Goal: Ask a question: Seek information or help from site administrators or community

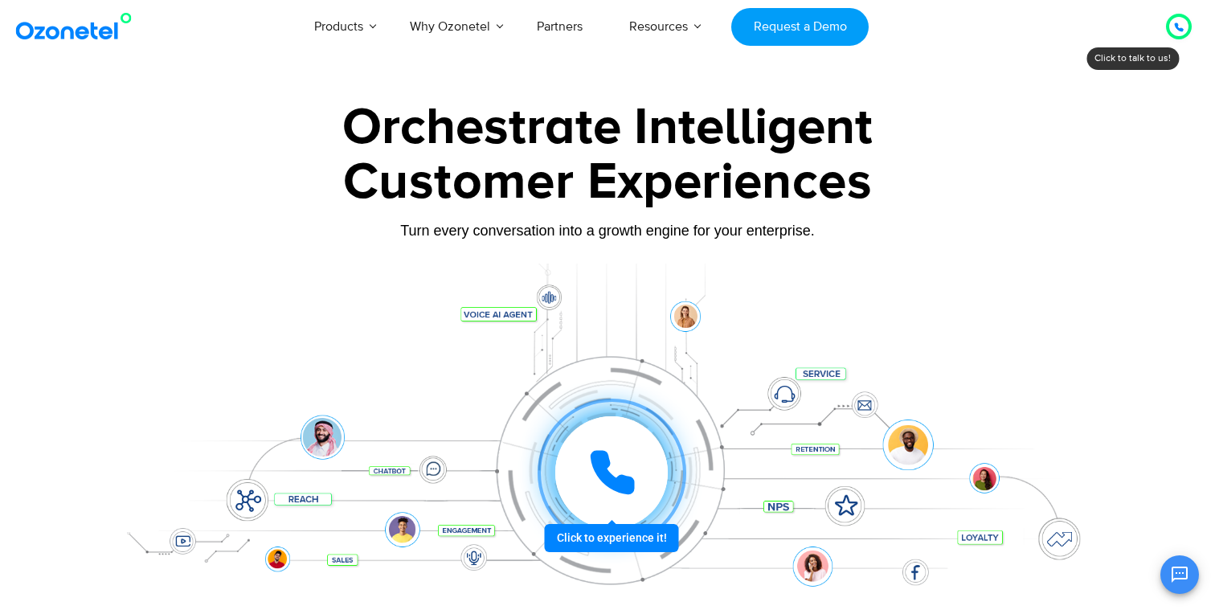
click at [1174, 33] on div at bounding box center [1179, 26] width 10 height 19
click at [1189, 570] on button "Open chat" at bounding box center [1179, 574] width 39 height 39
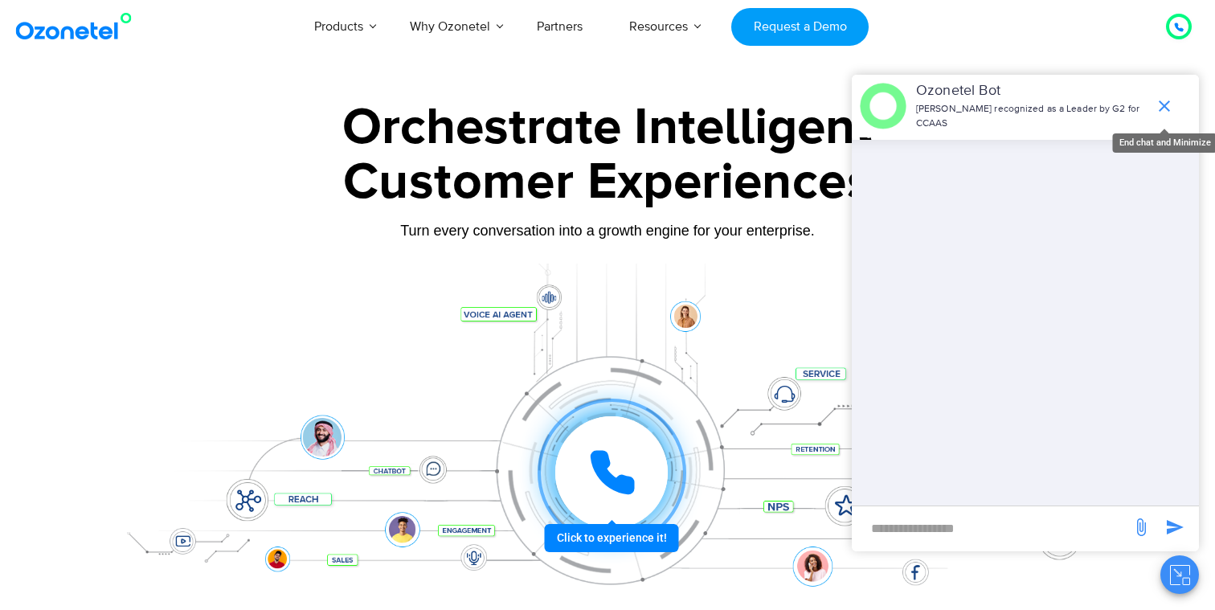
click at [1165, 104] on icon "end chat or minimize" at bounding box center [1164, 105] width 11 height 11
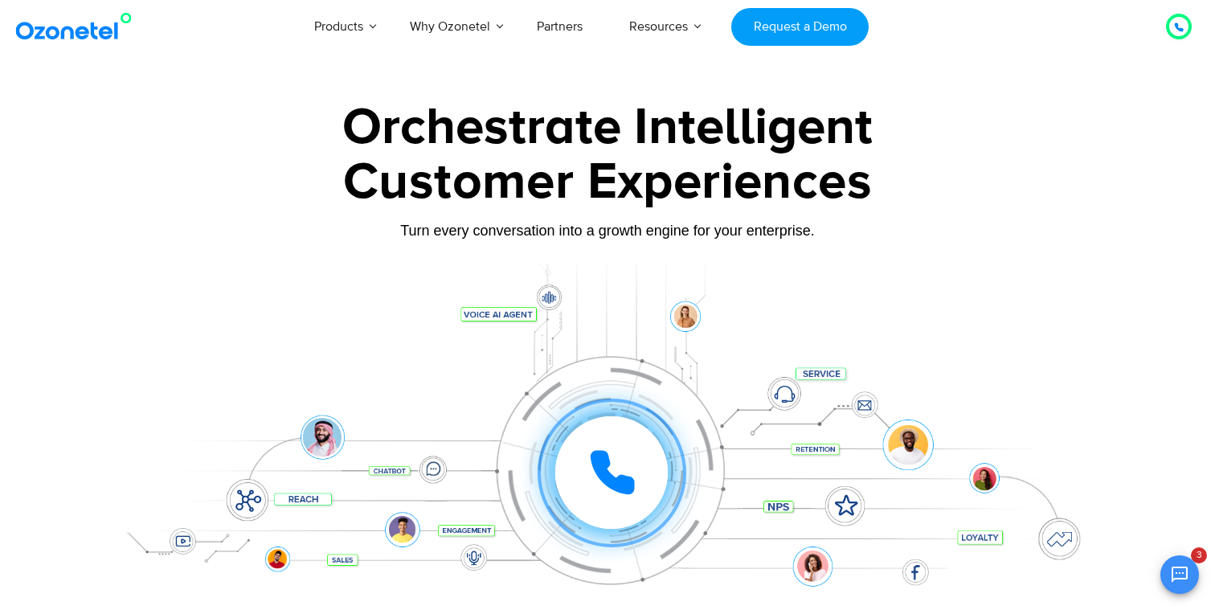
click at [413, 125] on div "Orchestrate Intelligent" at bounding box center [607, 127] width 1004 height 51
click at [668, 129] on div "Orchestrate Intelligent" at bounding box center [607, 127] width 1004 height 51
click at [501, 178] on div "Customer Experiences" at bounding box center [607, 182] width 1004 height 77
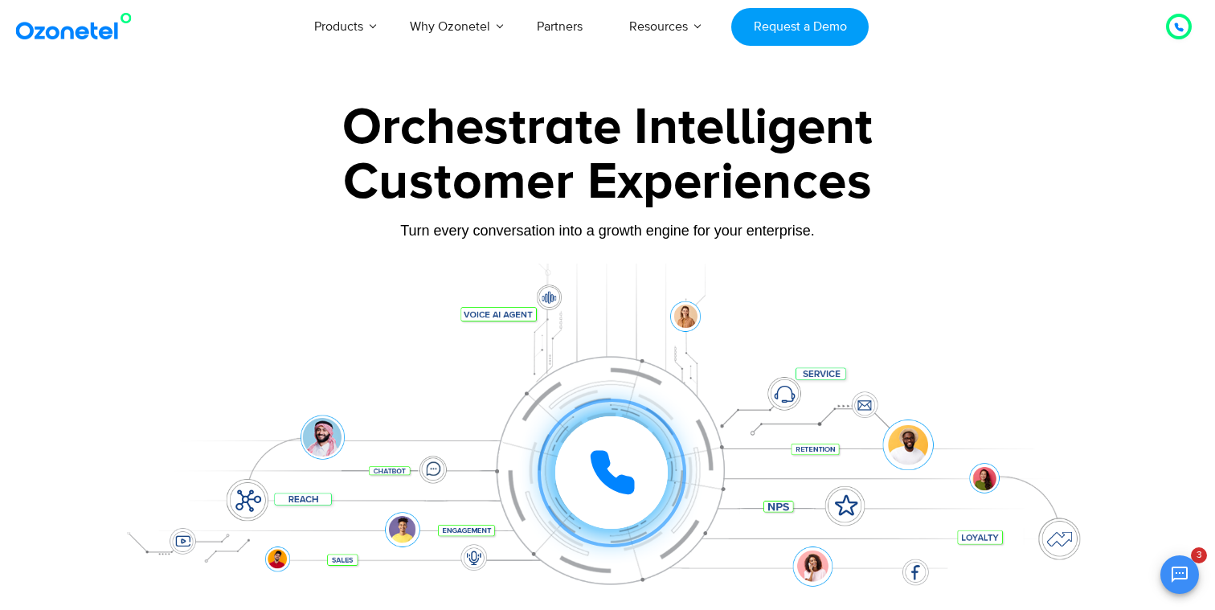
click at [501, 178] on div "Customer Experiences" at bounding box center [607, 182] width 1004 height 77
click at [710, 186] on div "Customer Experiences" at bounding box center [607, 182] width 1004 height 77
click at [729, 123] on div "Orchestrate Intelligent" at bounding box center [607, 127] width 1004 height 51
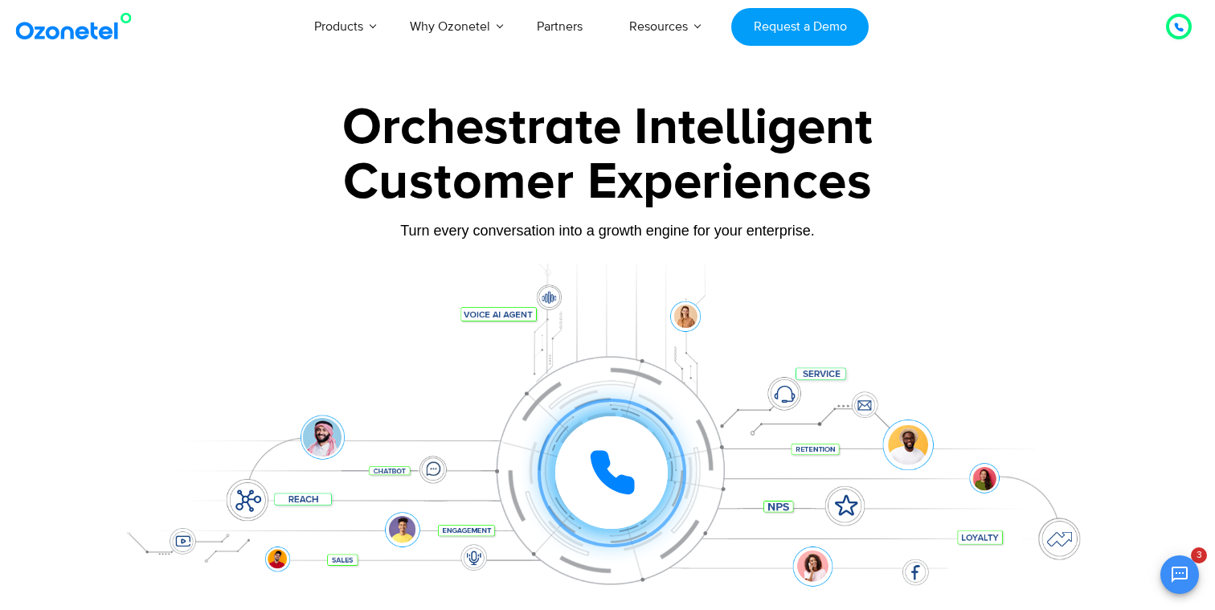
click at [488, 129] on div "Orchestrate Intelligent" at bounding box center [607, 127] width 1004 height 51
click at [476, 181] on div "Customer Experiences" at bounding box center [607, 182] width 1004 height 77
click at [649, 183] on div "Customer Experiences" at bounding box center [607, 182] width 1004 height 77
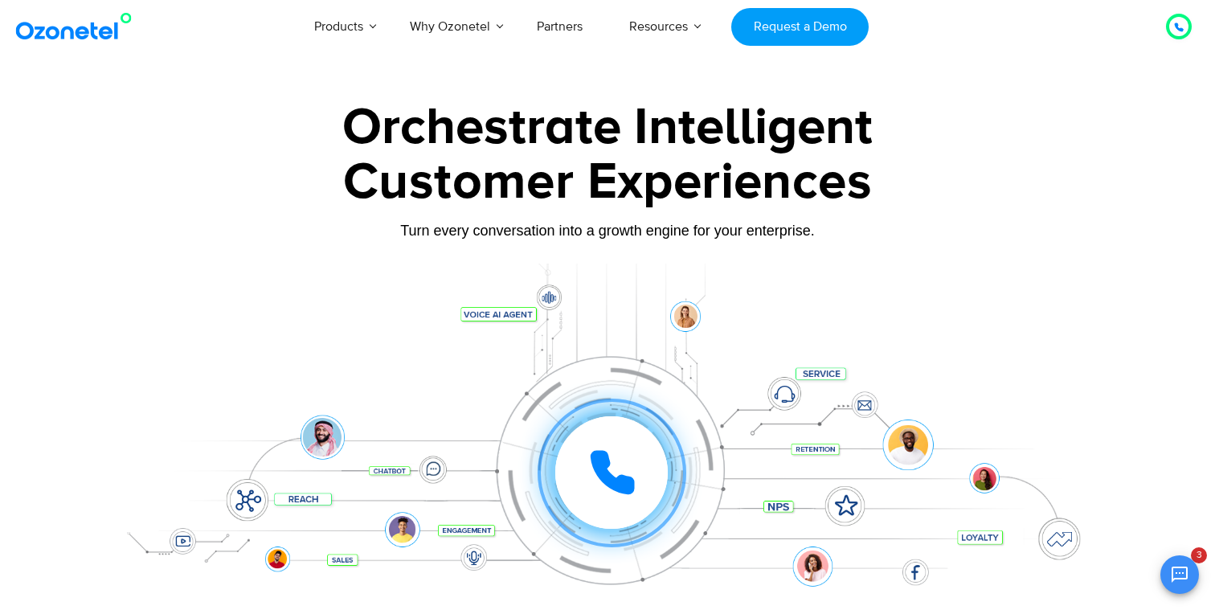
click at [649, 183] on div "Customer Experiences" at bounding box center [607, 182] width 1004 height 77
click at [1186, 566] on icon "Open chat" at bounding box center [1179, 574] width 19 height 19
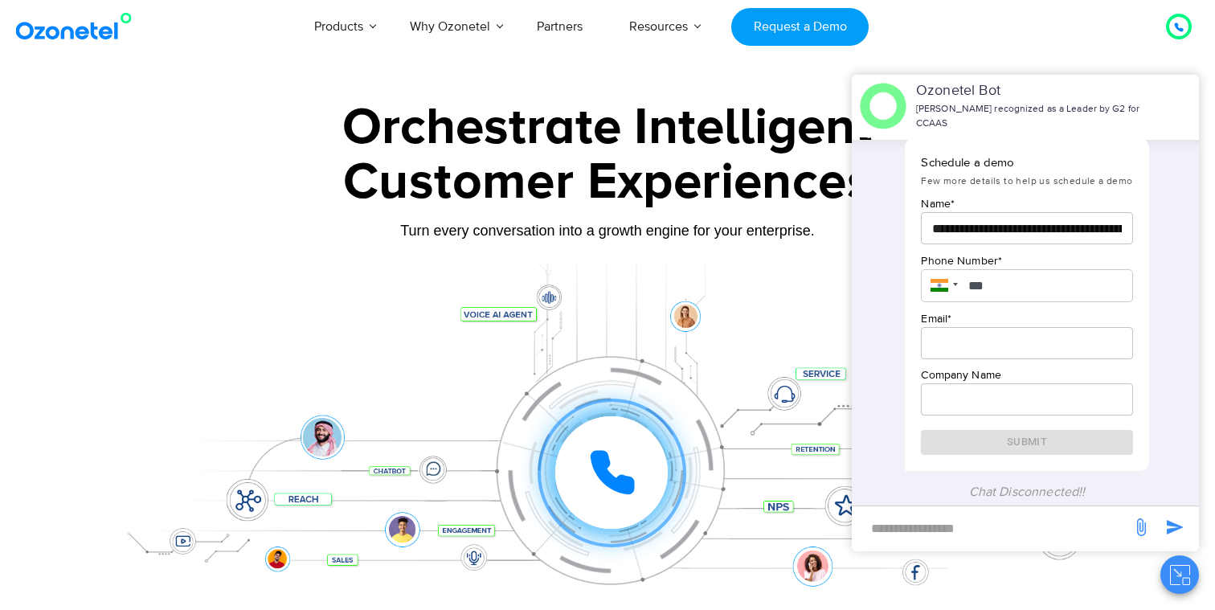
scroll to position [126, 0]
click at [1137, 46] on div "Products AI & CX Voice AI Agents Agent Assist Voice of Customer Quality Audits …" at bounding box center [707, 26] width 992 height 53
click at [1009, 50] on div "Products AI & CX Voice AI Agents Agent Assist Voice of Customer Quality Audits …" at bounding box center [707, 26] width 992 height 53
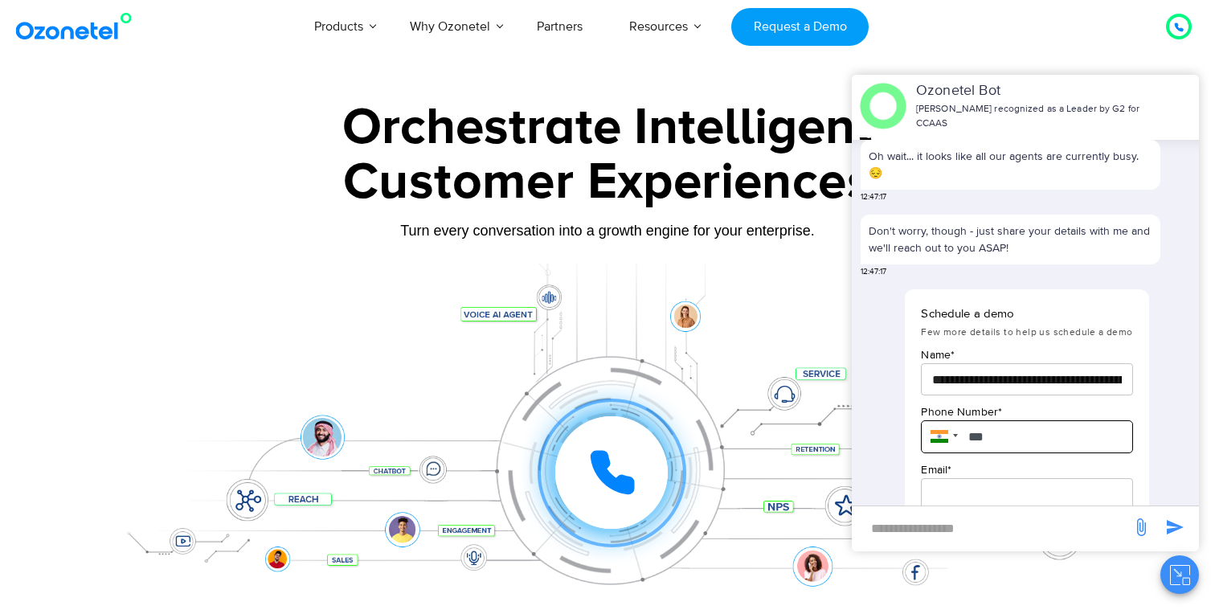
scroll to position [0, 0]
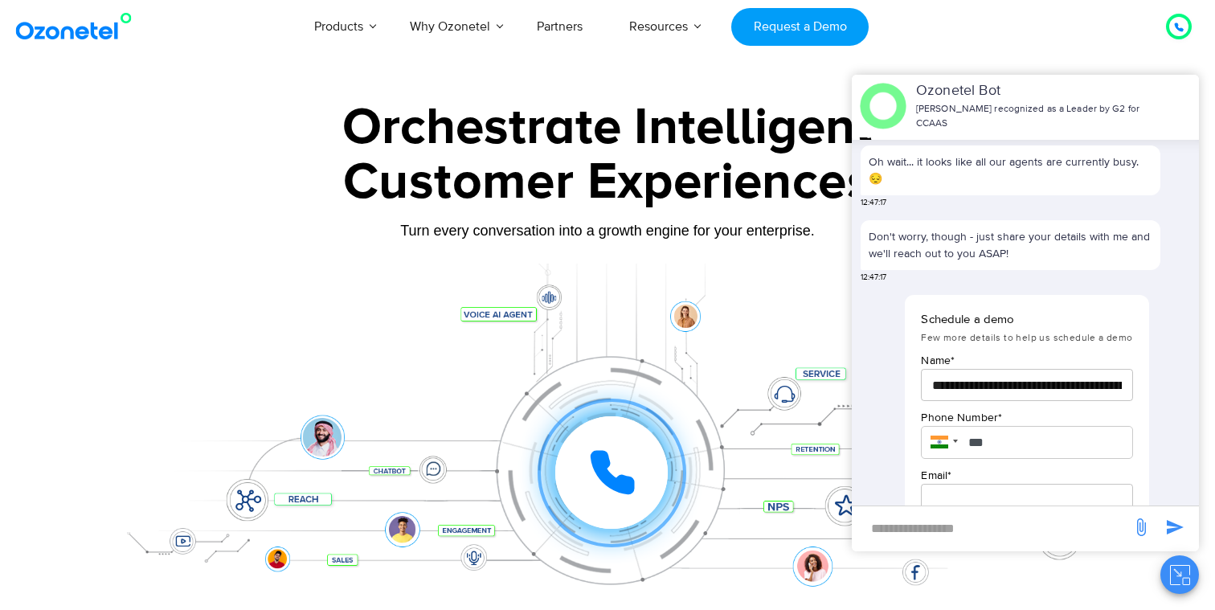
click at [1013, 372] on input "**********" at bounding box center [1026, 385] width 211 height 32
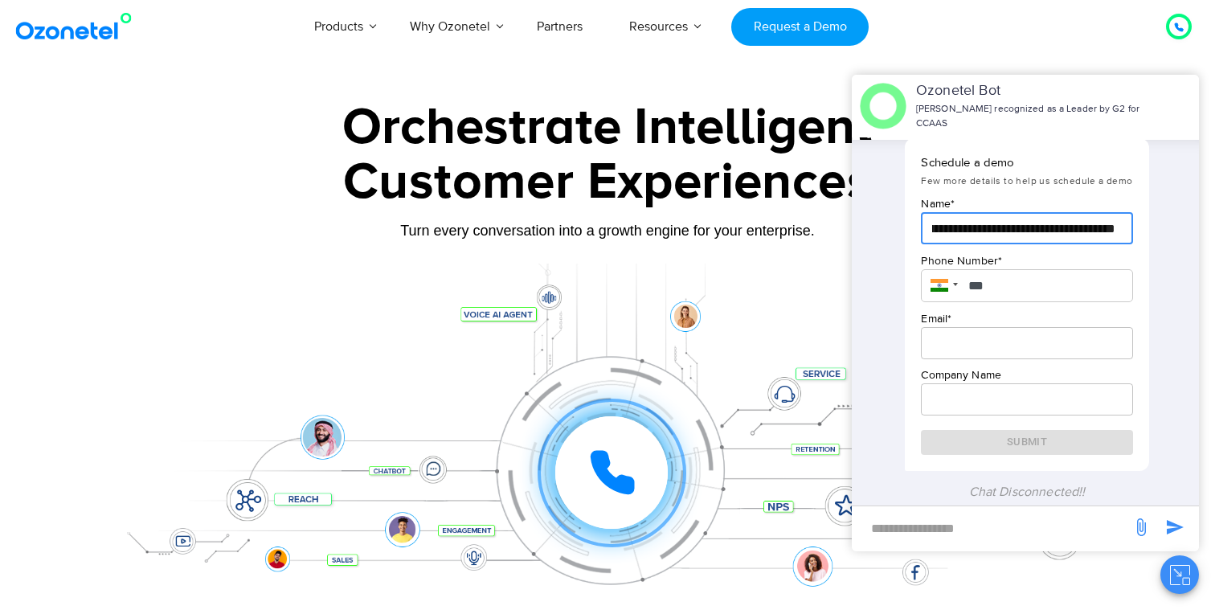
click at [1176, 571] on icon "Close chat" at bounding box center [1177, 572] width 7 height 7
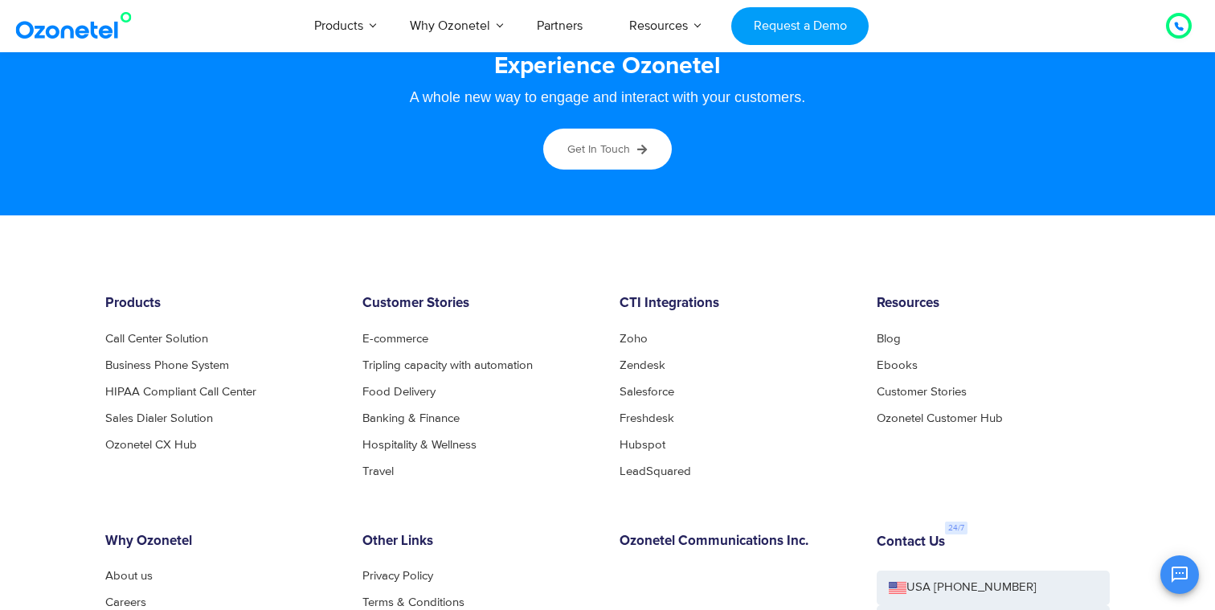
scroll to position [8594, 0]
